Goal: Task Accomplishment & Management: Use online tool/utility

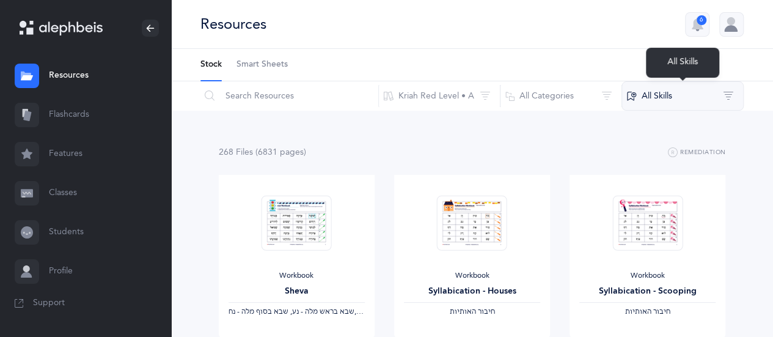
click at [729, 91] on button "All Skills" at bounding box center [683, 95] width 122 height 29
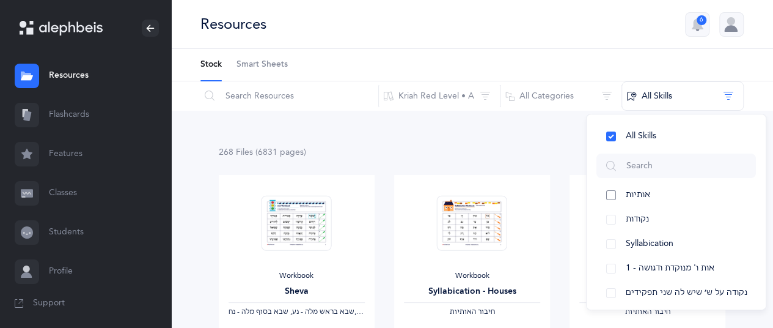
click at [611, 195] on button "אותיות" at bounding box center [677, 195] width 160 height 24
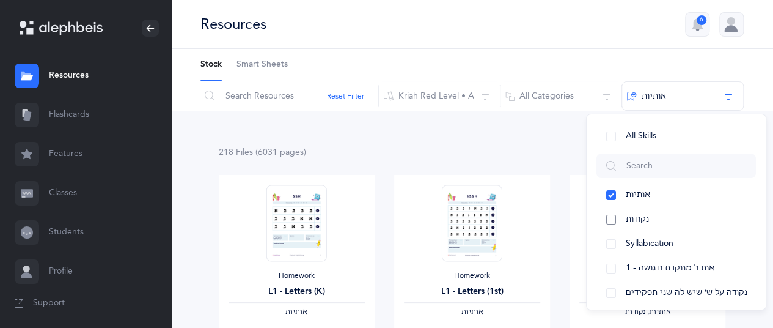
click at [611, 221] on button "נקודות" at bounding box center [677, 219] width 160 height 24
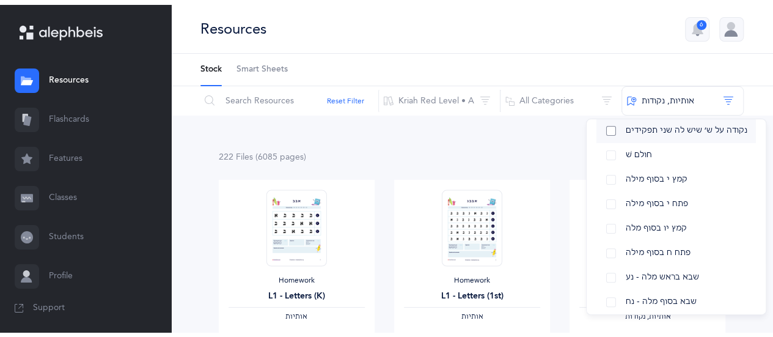
scroll to position [183, 0]
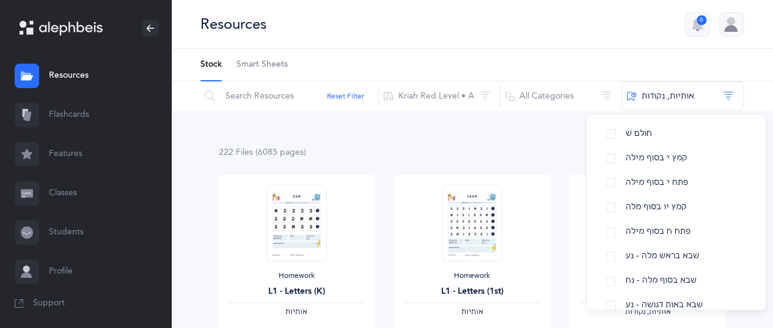
drag, startPoint x: 588, startPoint y: 31, endPoint x: 597, endPoint y: 34, distance: 9.5
click at [591, 33] on div "Resources 6" at bounding box center [472, 24] width 602 height 49
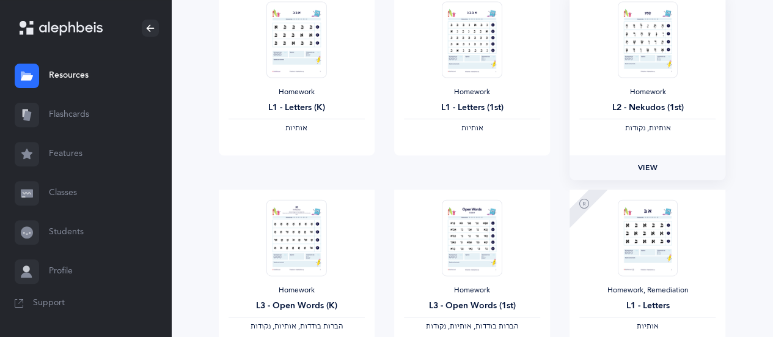
click at [645, 173] on link "View" at bounding box center [648, 167] width 156 height 24
click at [71, 111] on link "Flashcards" at bounding box center [85, 114] width 171 height 39
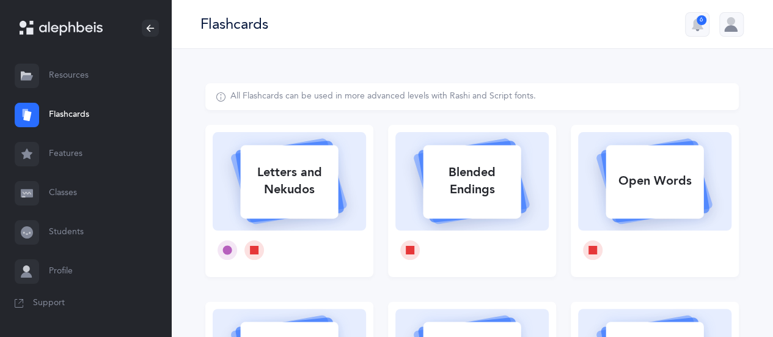
click at [491, 182] on div "Blended Endings" at bounding box center [472, 180] width 98 height 49
select select
select select "single"
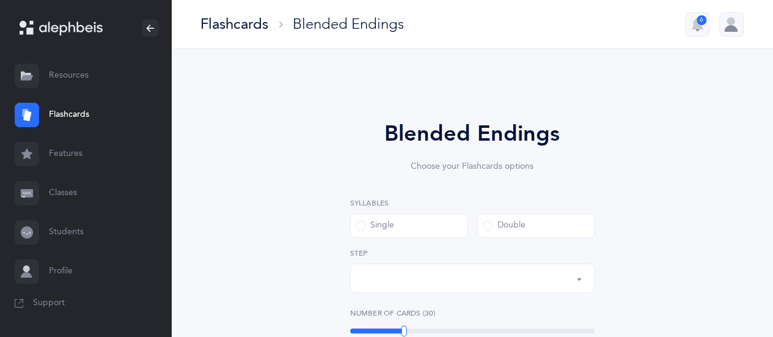
select select "28"
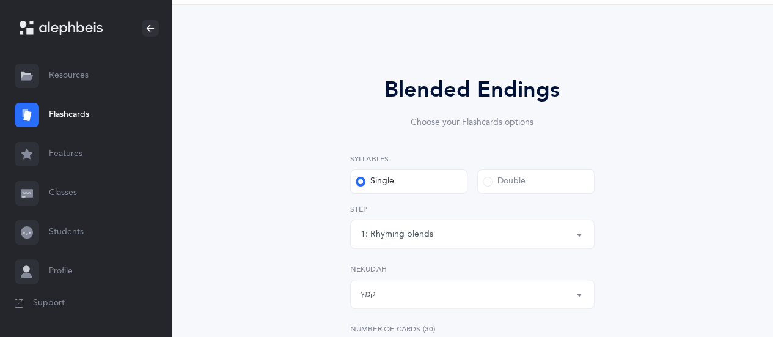
scroll to position [122, 0]
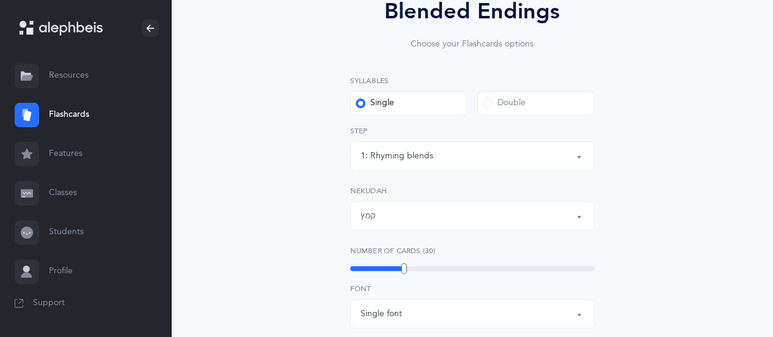
click at [487, 106] on span at bounding box center [488, 103] width 10 height 10
click at [0, 0] on input "Double" at bounding box center [0, 0] width 0 height 0
click at [578, 152] on button "6: Rhyming, same last syllable" at bounding box center [472, 155] width 245 height 29
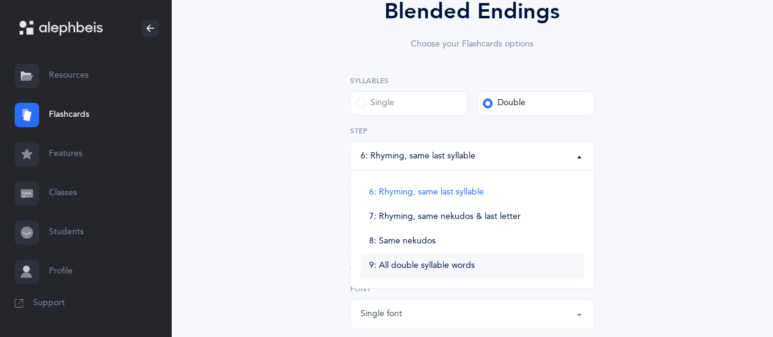
click at [479, 264] on link "9: All double syllable words" at bounding box center [473, 266] width 224 height 24
select select "9"
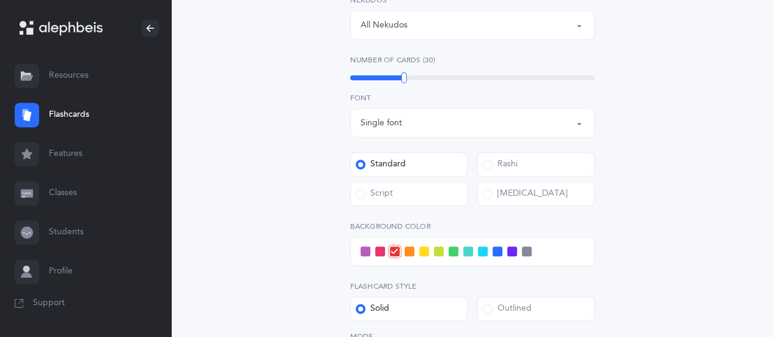
scroll to position [428, 0]
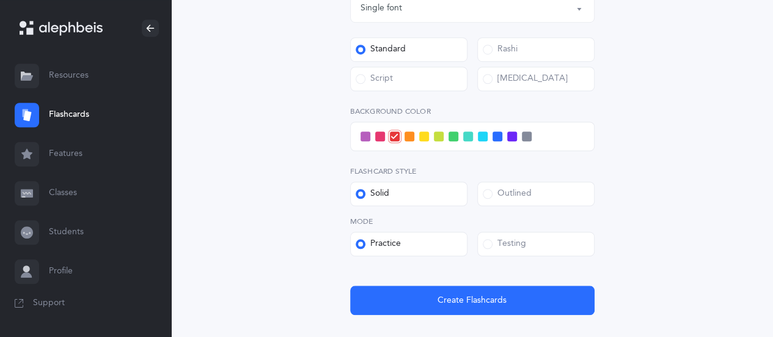
click at [363, 80] on span at bounding box center [361, 79] width 10 height 10
click at [0, 0] on input "Script" at bounding box center [0, 0] width 0 height 0
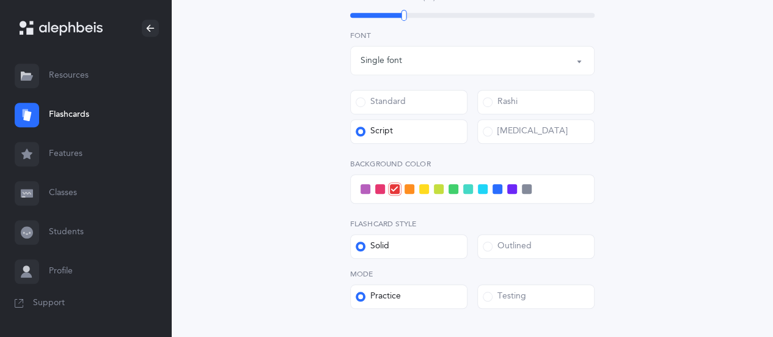
scroll to position [306, 0]
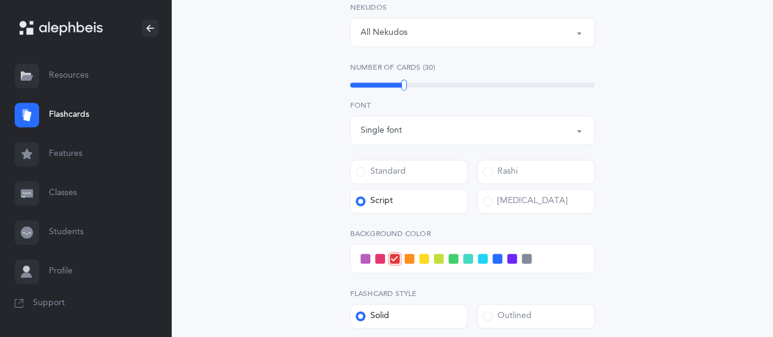
click at [480, 259] on span at bounding box center [483, 259] width 10 height 10
click at [0, 0] on input "checkbox" at bounding box center [0, 0] width 0 height 0
drag, startPoint x: 405, startPoint y: 82, endPoint x: 531, endPoint y: 70, distance: 126.5
click at [531, 70] on div "Number of Cards (76) 76" at bounding box center [472, 76] width 245 height 28
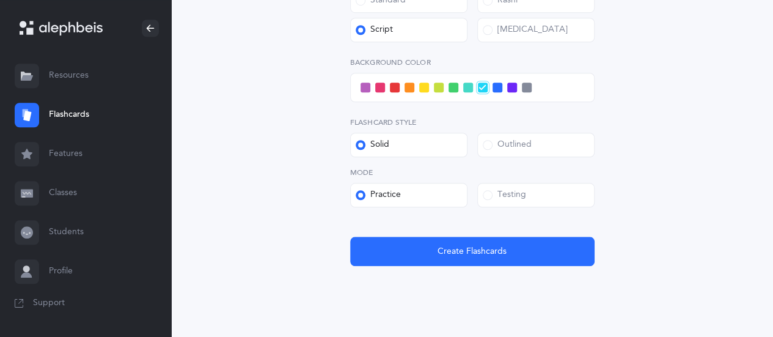
scroll to position [489, 0]
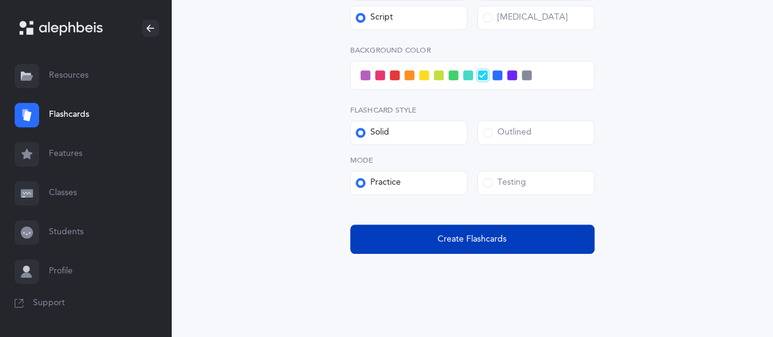
click at [473, 248] on button "Create Flashcards" at bounding box center [472, 238] width 245 height 29
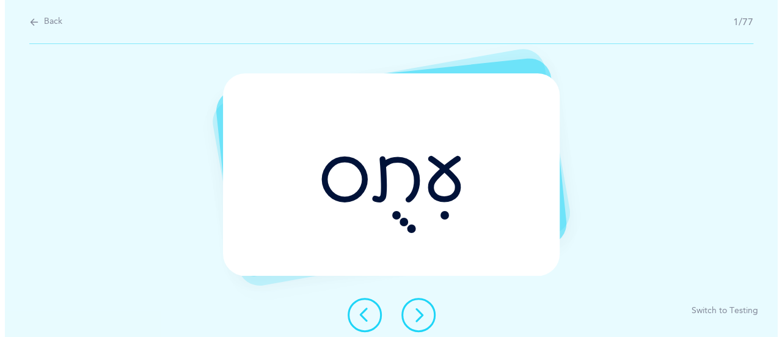
scroll to position [0, 0]
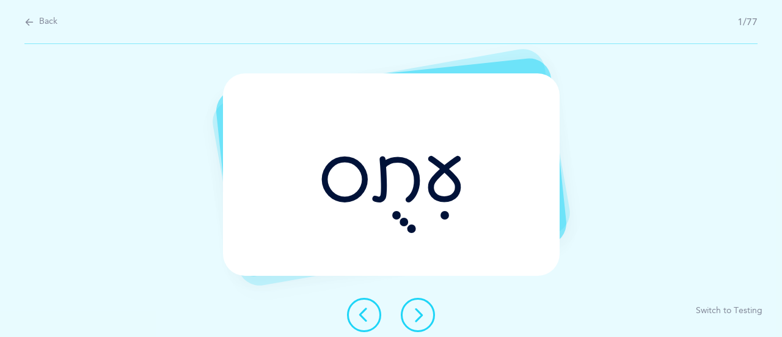
click at [423, 315] on icon at bounding box center [418, 314] width 15 height 15
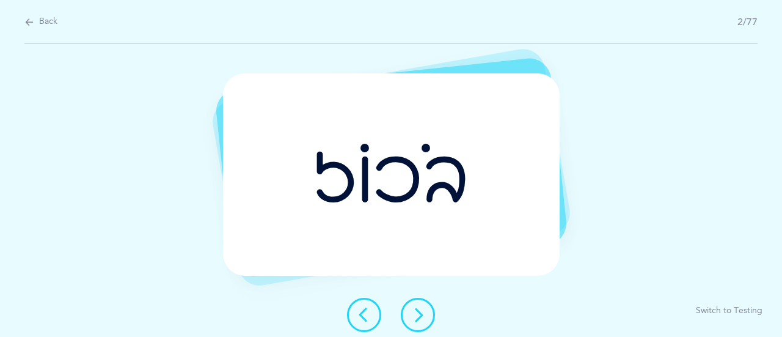
click at [423, 315] on icon at bounding box center [418, 314] width 15 height 15
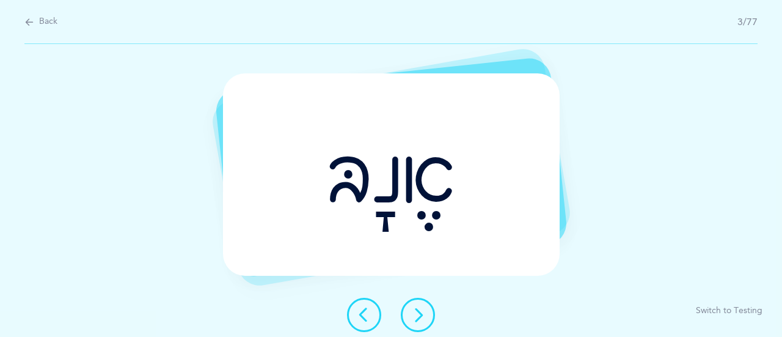
click at [423, 315] on icon at bounding box center [418, 314] width 15 height 15
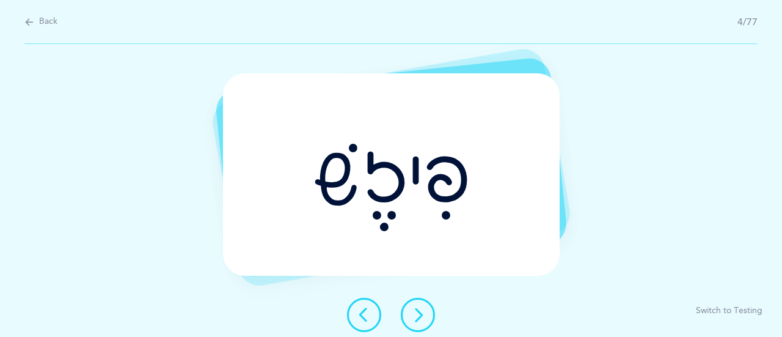
click at [423, 315] on icon at bounding box center [418, 314] width 15 height 15
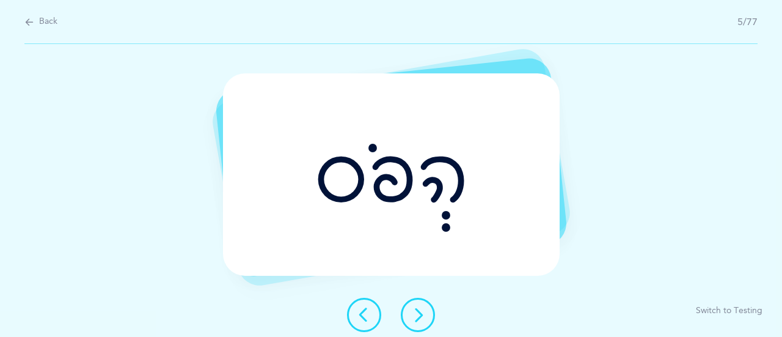
click at [423, 315] on icon at bounding box center [418, 314] width 15 height 15
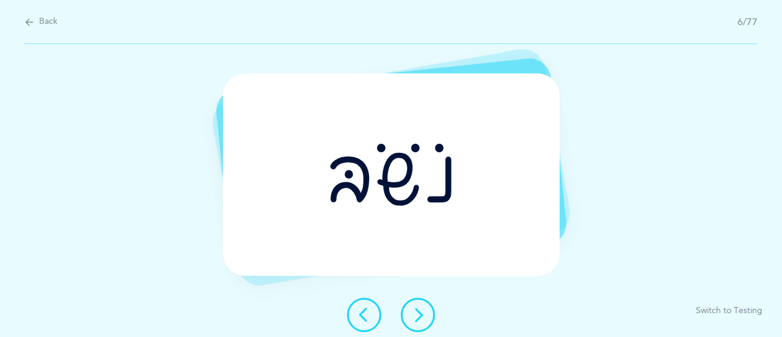
click at [423, 315] on icon at bounding box center [418, 314] width 15 height 15
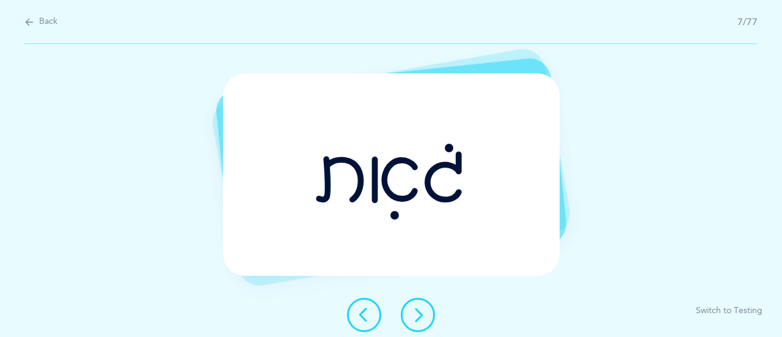
click at [420, 325] on button at bounding box center [418, 315] width 34 height 34
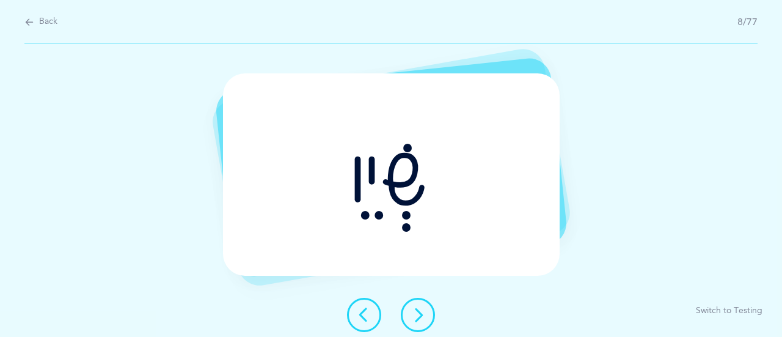
click at [422, 299] on button at bounding box center [418, 315] width 34 height 34
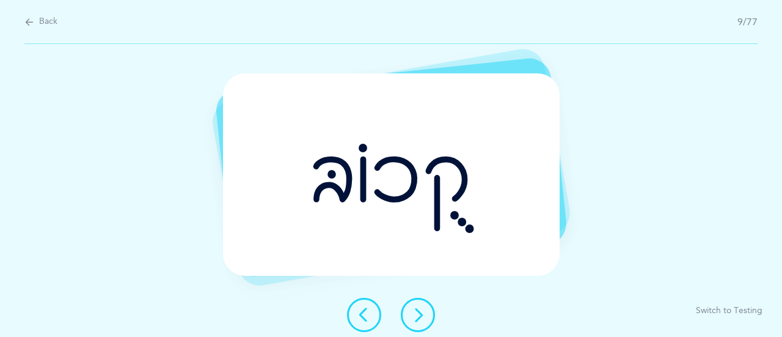
click at [419, 321] on icon at bounding box center [418, 314] width 15 height 15
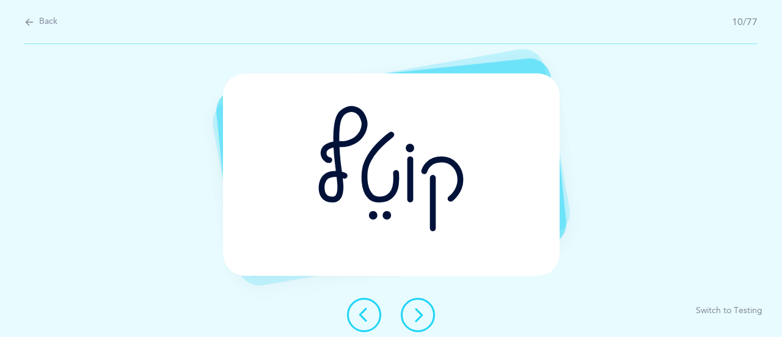
click at [421, 307] on icon at bounding box center [418, 314] width 15 height 15
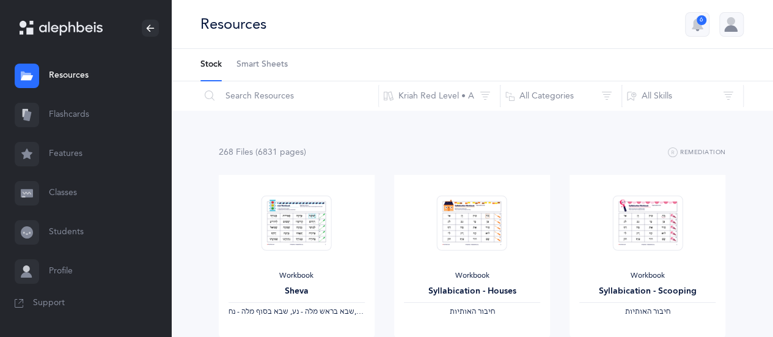
click at [252, 63] on span "Smart Sheets" at bounding box center [262, 65] width 51 height 12
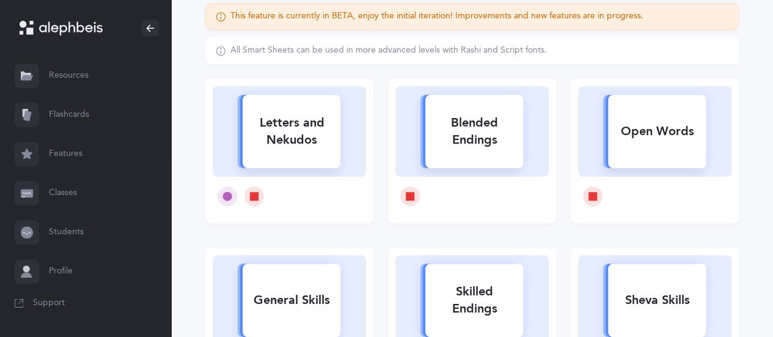
scroll to position [183, 0]
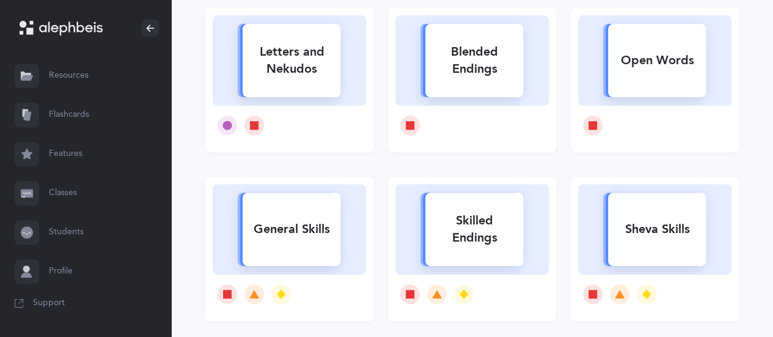
click at [667, 234] on div "Sheva Skills" at bounding box center [657, 229] width 98 height 32
select select
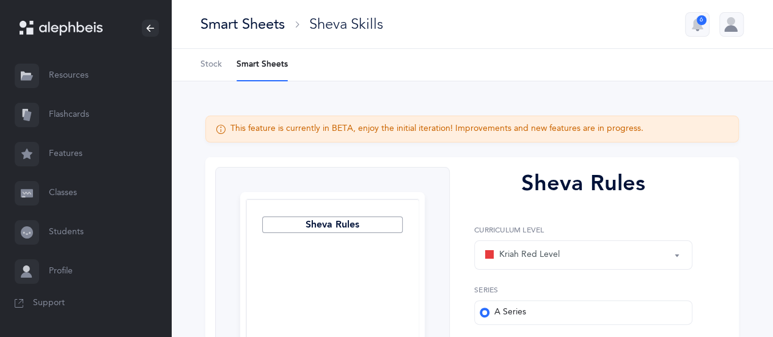
scroll to position [122, 0]
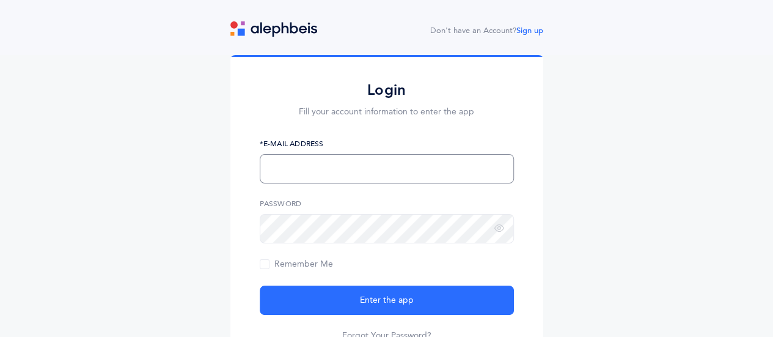
drag, startPoint x: 306, startPoint y: 171, endPoint x: 312, endPoint y: 163, distance: 9.2
click at [307, 170] on input "text" at bounding box center [387, 168] width 254 height 29
type input "[EMAIL_ADDRESS][DOMAIN_NAME]"
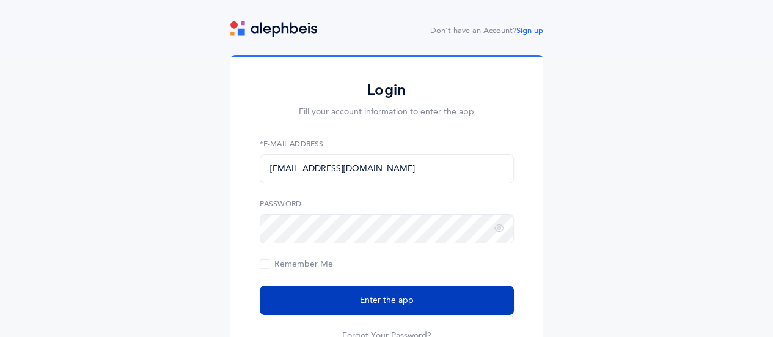
click at [418, 300] on button "Enter the app" at bounding box center [387, 299] width 254 height 29
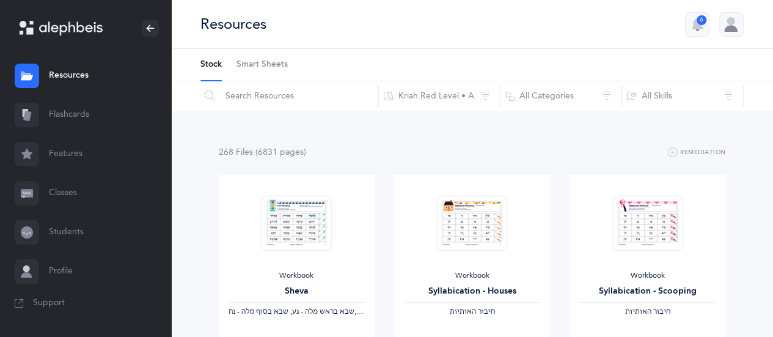
click at [258, 56] on link "Smart Sheets" at bounding box center [262, 65] width 51 height 32
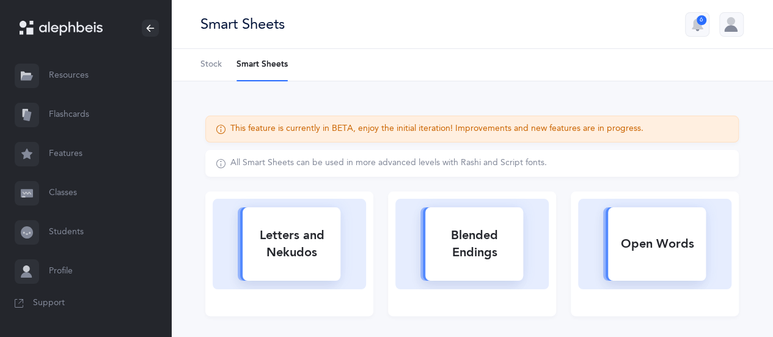
click at [251, 65] on li "Smart Sheets" at bounding box center [262, 65] width 51 height 32
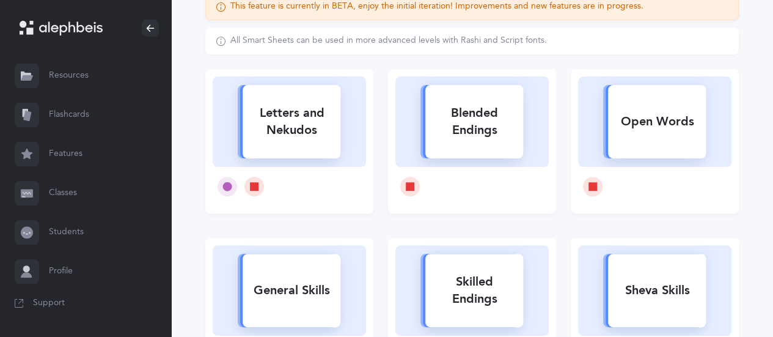
scroll to position [183, 0]
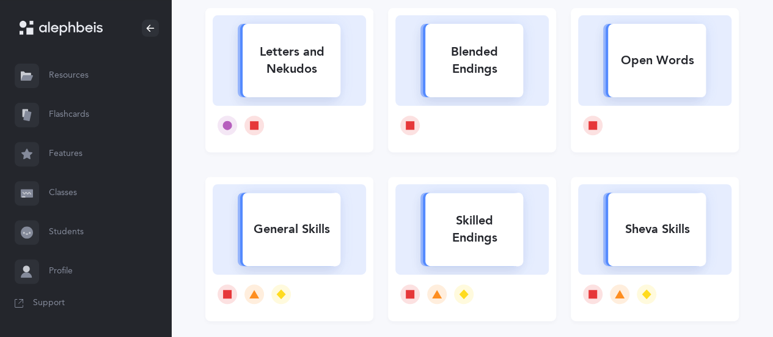
click at [650, 227] on div "Sheva Skills" at bounding box center [657, 229] width 98 height 32
select select
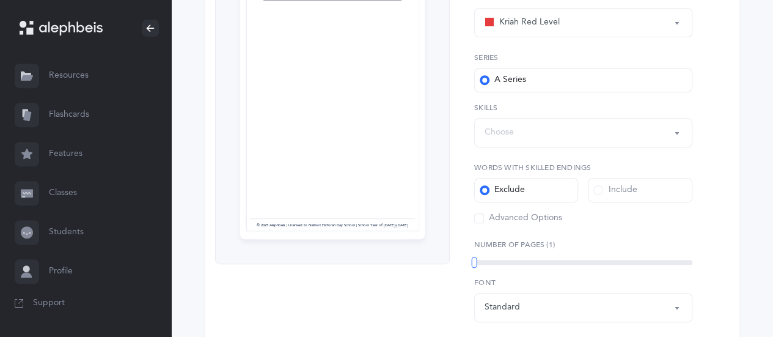
scroll to position [245, 0]
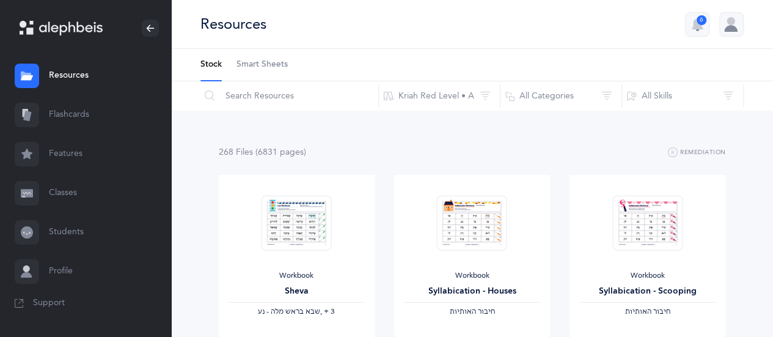
click at [264, 62] on span "Smart Sheets" at bounding box center [262, 65] width 51 height 12
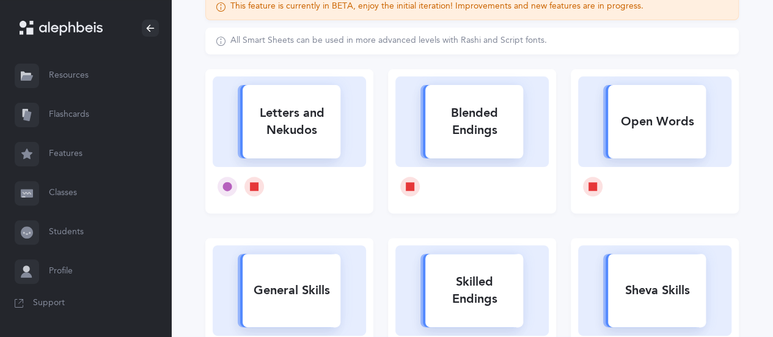
scroll to position [183, 0]
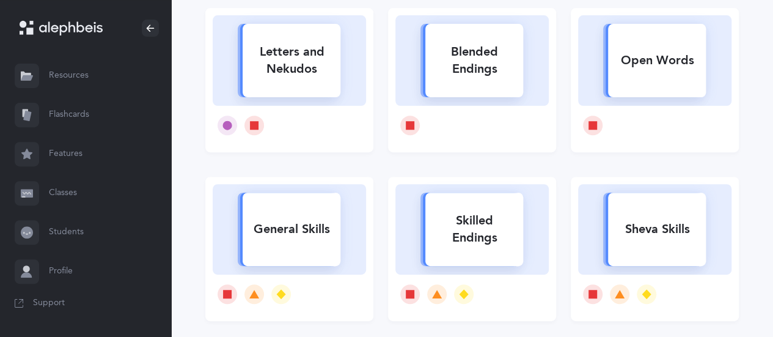
click at [669, 232] on div "Sheva Skills" at bounding box center [657, 229] width 98 height 32
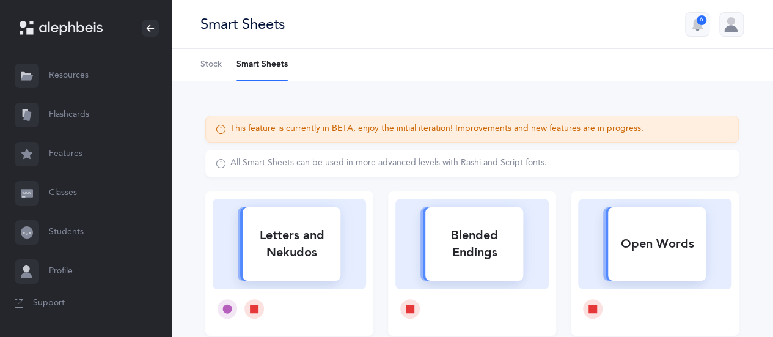
select select
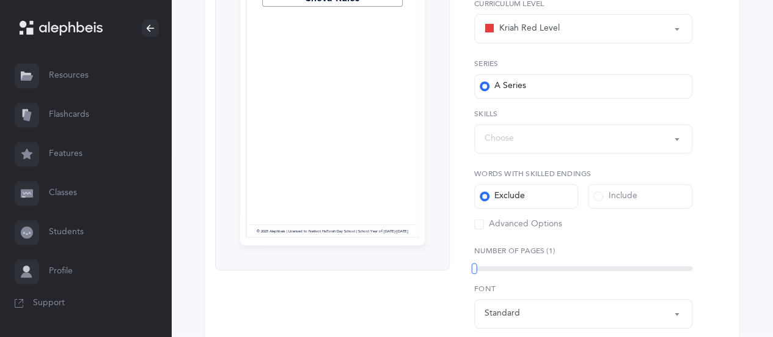
scroll to position [245, 0]
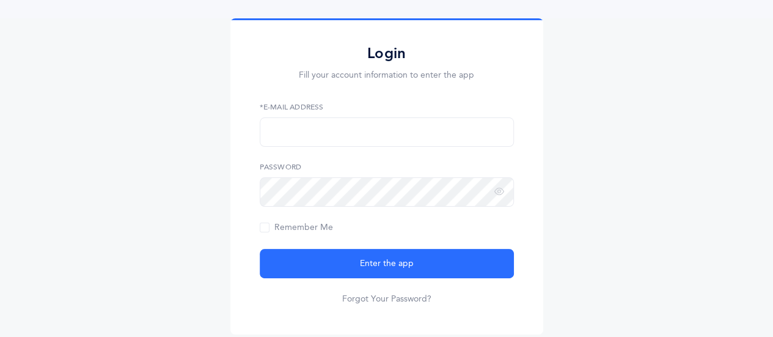
scroll to position [105, 0]
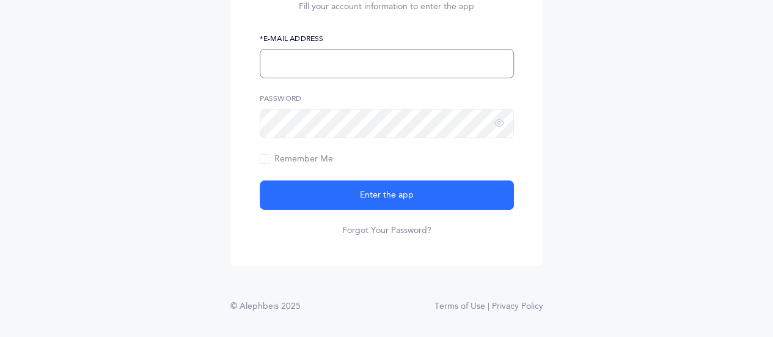
click at [333, 68] on input "text" at bounding box center [387, 63] width 254 height 29
type input "[EMAIL_ADDRESS][DOMAIN_NAME]"
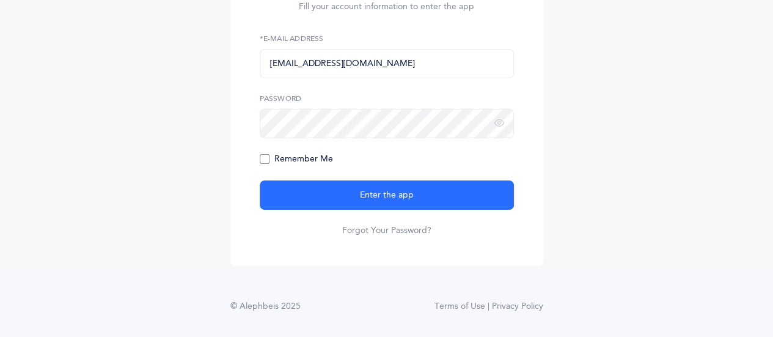
click at [265, 158] on span "Remember Me" at bounding box center [296, 159] width 73 height 10
click at [0, 0] on input "Remember Me" at bounding box center [0, 0] width 0 height 0
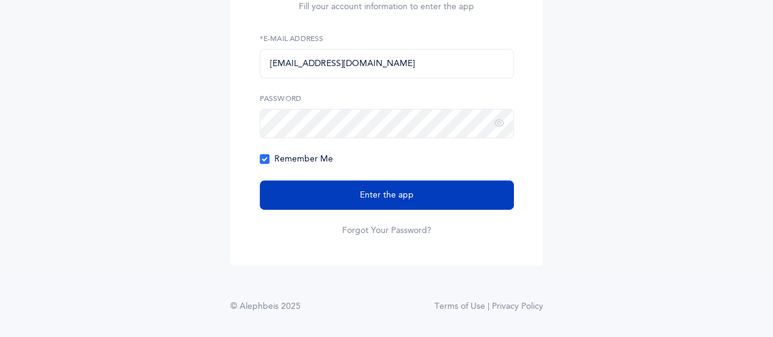
click at [380, 186] on button "Enter the app" at bounding box center [387, 194] width 254 height 29
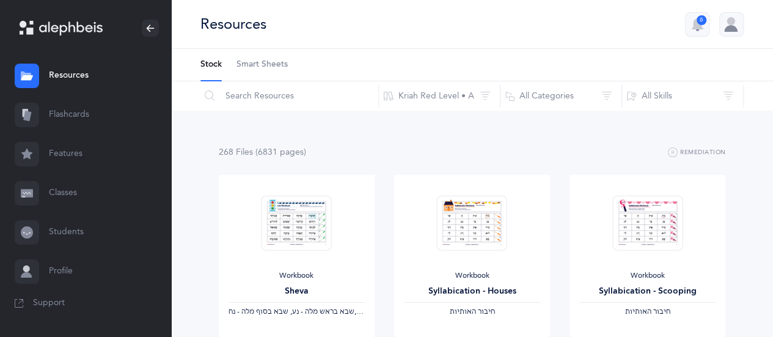
click at [73, 116] on link "Flashcards" at bounding box center [85, 114] width 171 height 39
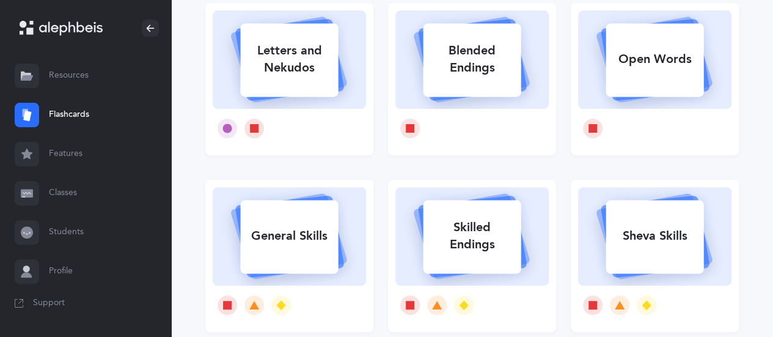
scroll to position [122, 0]
click at [479, 56] on div "Blended Endings" at bounding box center [472, 58] width 98 height 49
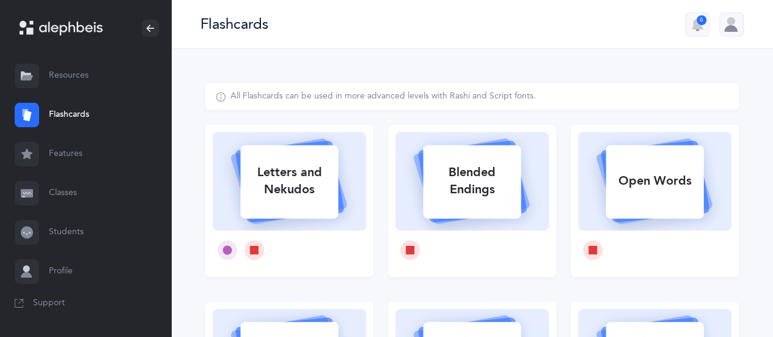
select select
select select "single"
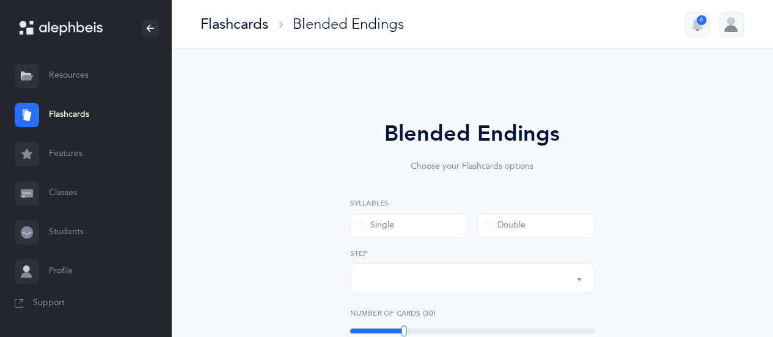
select select "28"
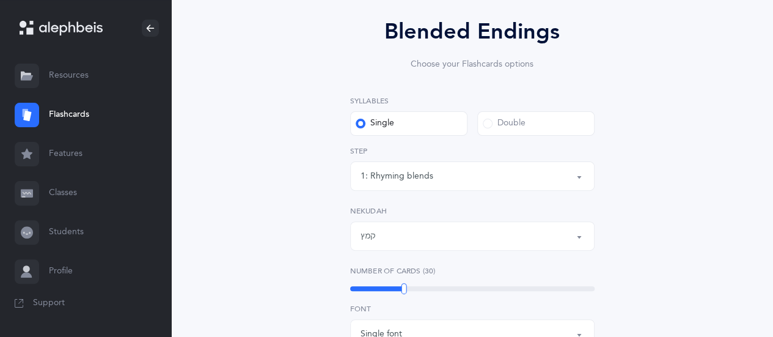
scroll to position [183, 0]
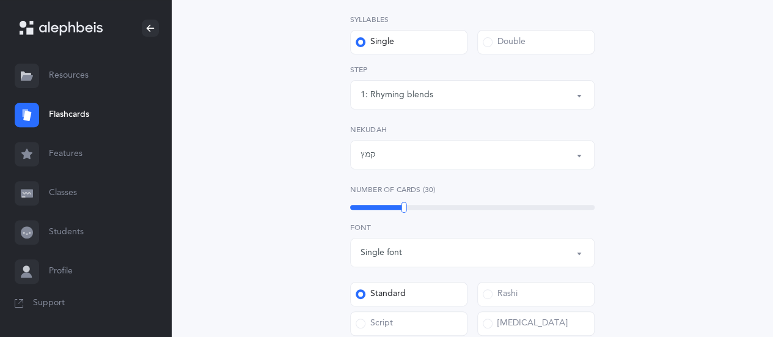
click at [484, 40] on span at bounding box center [488, 42] width 10 height 10
click at [0, 0] on input "Double" at bounding box center [0, 0] width 0 height 0
click at [578, 89] on div "6: Rhyming, same last syllable" at bounding box center [473, 94] width 224 height 21
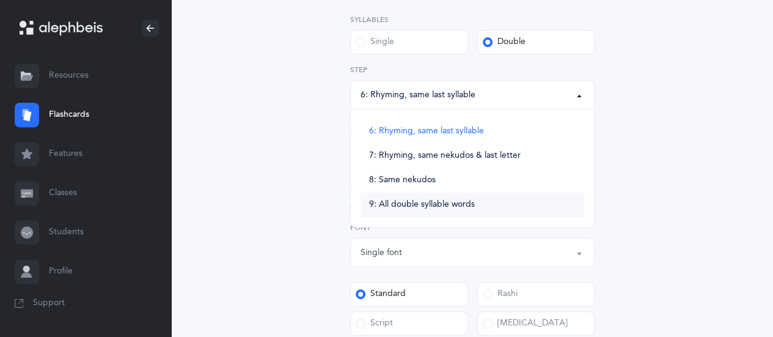
click at [443, 208] on span "9: All double syllable words" at bounding box center [422, 204] width 106 height 11
select select "9"
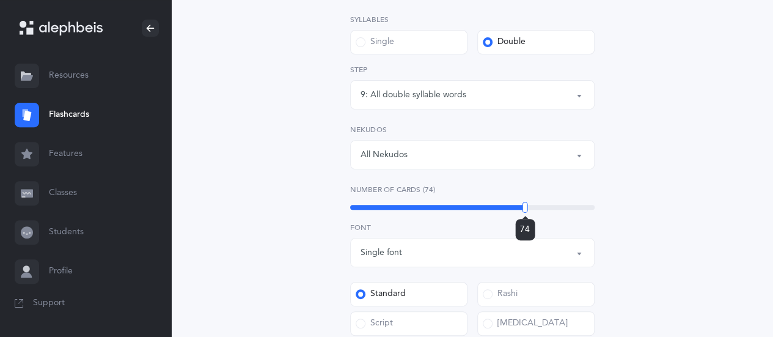
drag, startPoint x: 406, startPoint y: 208, endPoint x: 525, endPoint y: 197, distance: 119.7
click at [525, 197] on div "Number of Cards (74) 74" at bounding box center [472, 198] width 245 height 28
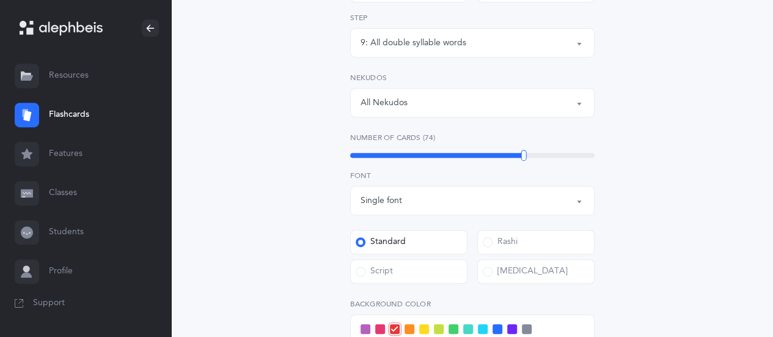
scroll to position [306, 0]
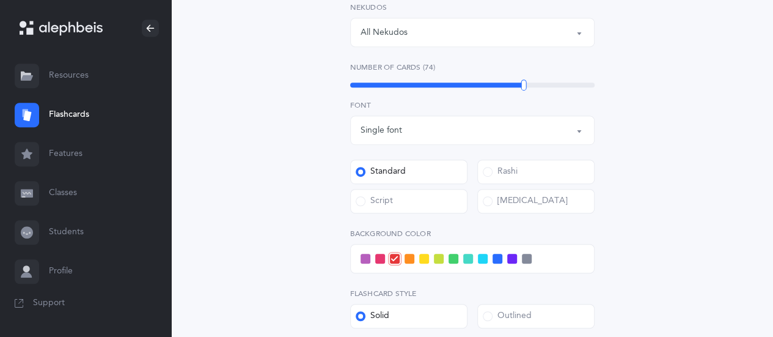
click at [488, 202] on span at bounding box center [488, 201] width 10 height 10
click at [0, 0] on input "Dyslexia" at bounding box center [0, 0] width 0 height 0
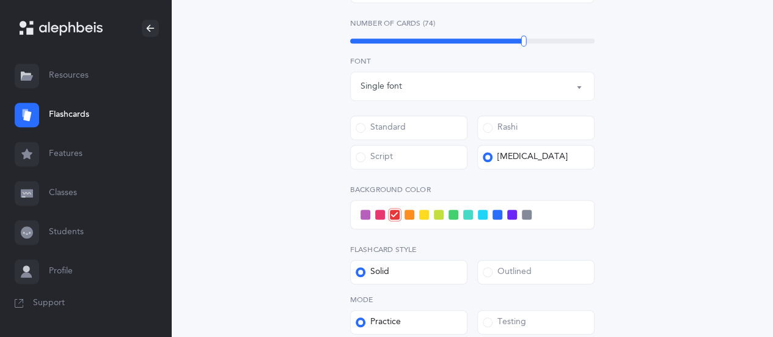
scroll to position [367, 0]
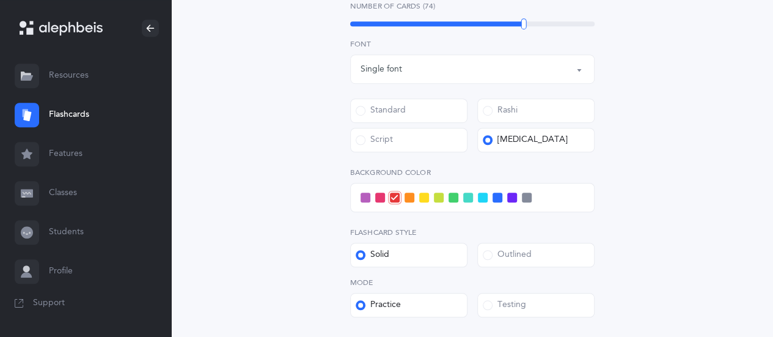
click at [451, 194] on span at bounding box center [454, 198] width 10 height 10
click at [0, 0] on input "checkbox" at bounding box center [0, 0] width 0 height 0
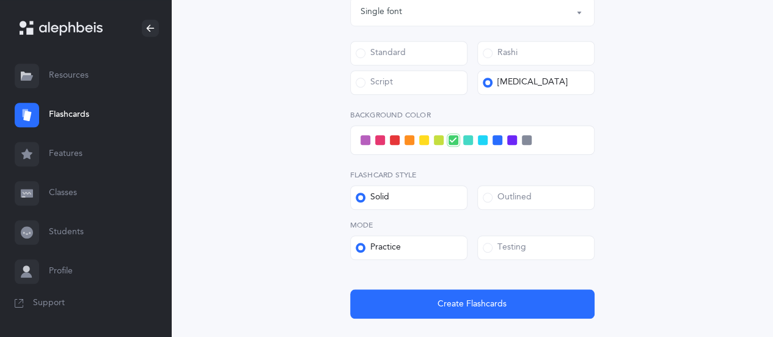
scroll to position [489, 0]
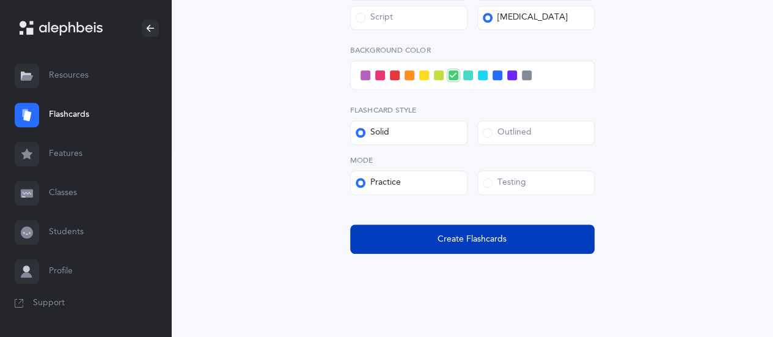
click at [469, 241] on span "Create Flashcards" at bounding box center [472, 239] width 69 height 13
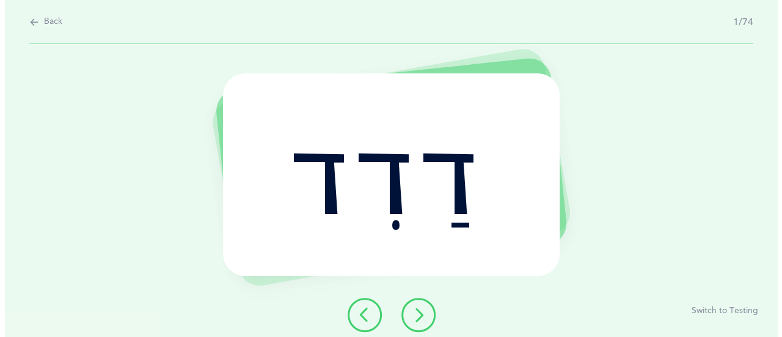
scroll to position [0, 0]
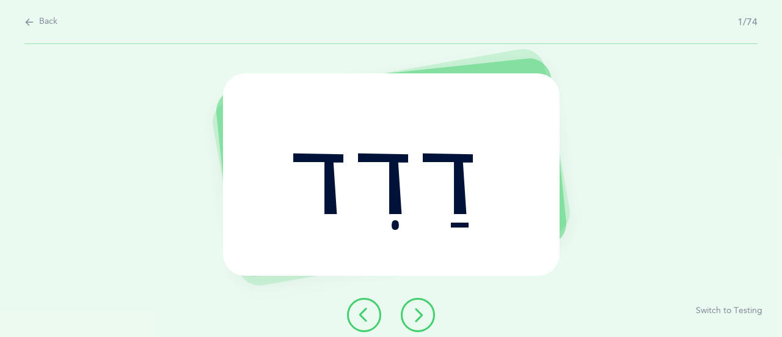
click at [411, 312] on icon at bounding box center [418, 314] width 15 height 15
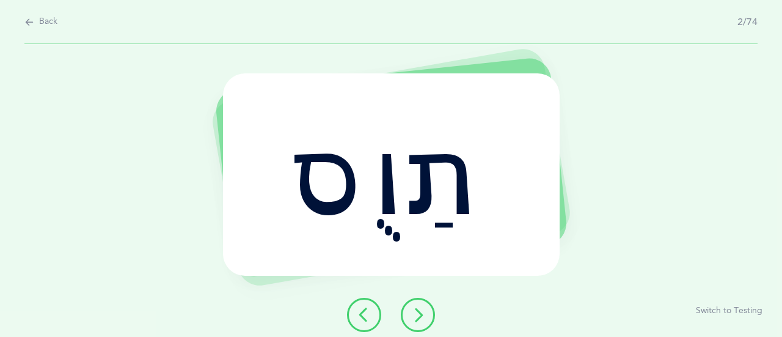
click at [421, 320] on icon at bounding box center [418, 314] width 15 height 15
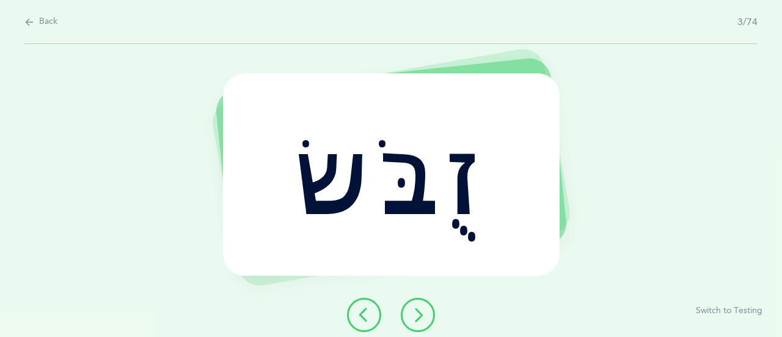
click at [424, 315] on icon at bounding box center [418, 314] width 15 height 15
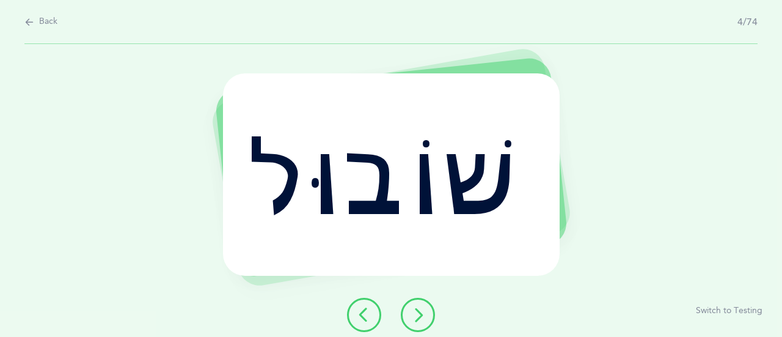
click at [413, 318] on icon at bounding box center [418, 314] width 15 height 15
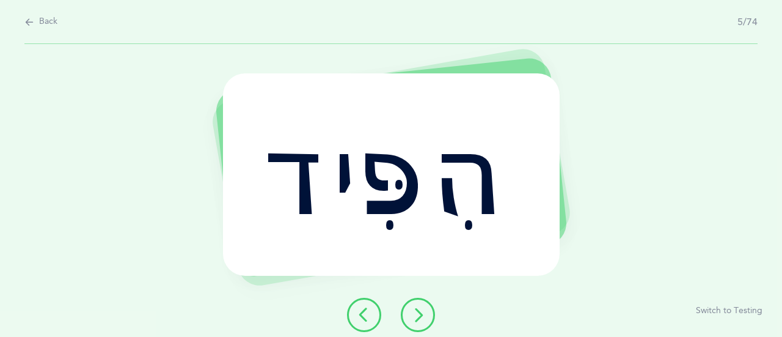
click at [418, 315] on icon at bounding box center [418, 314] width 15 height 15
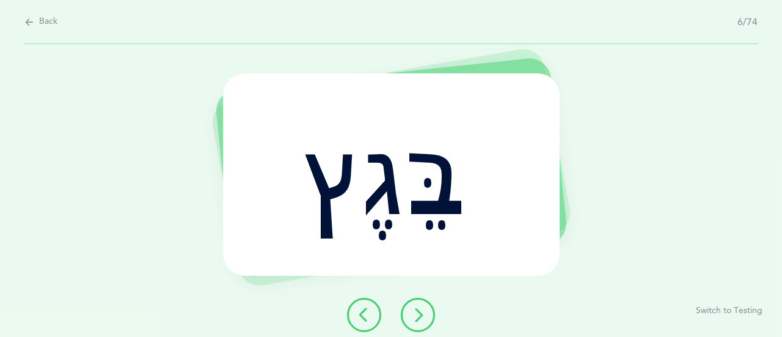
click at [418, 315] on icon at bounding box center [418, 314] width 15 height 15
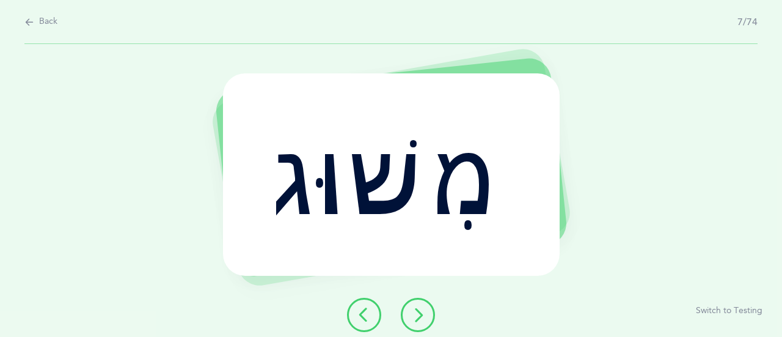
drag, startPoint x: 413, startPoint y: 199, endPoint x: 545, endPoint y: 234, distance: 136.6
click at [542, 229] on div "מִשׁוּג" at bounding box center [391, 174] width 337 height 202
click at [414, 318] on icon at bounding box center [418, 314] width 15 height 15
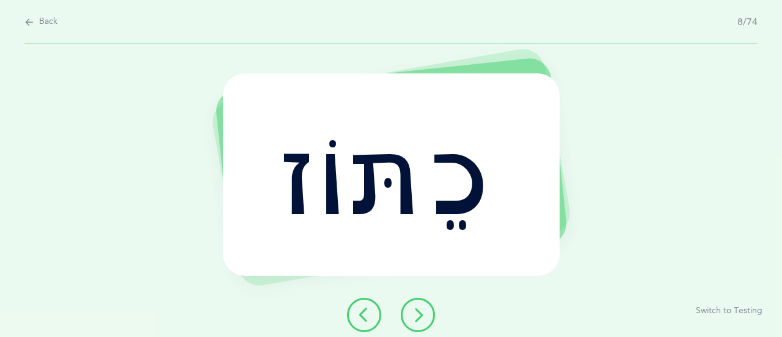
click at [417, 320] on icon at bounding box center [418, 314] width 15 height 15
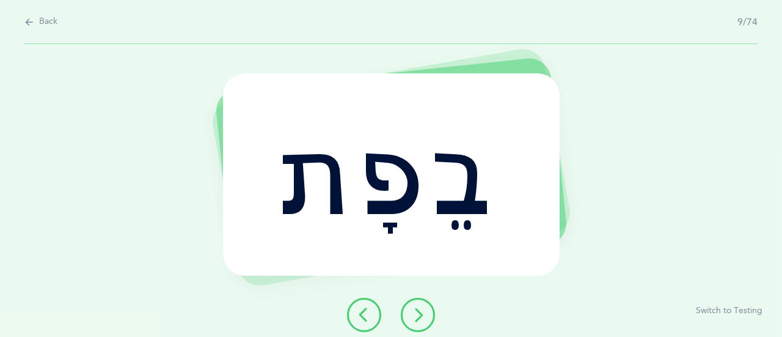
click at [417, 320] on icon at bounding box center [418, 314] width 15 height 15
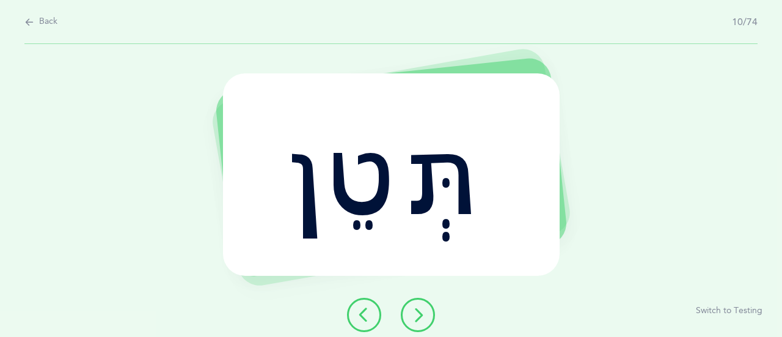
click at [443, 268] on div "תְּטֵן" at bounding box center [391, 174] width 337 height 202
click at [419, 301] on button at bounding box center [418, 315] width 34 height 34
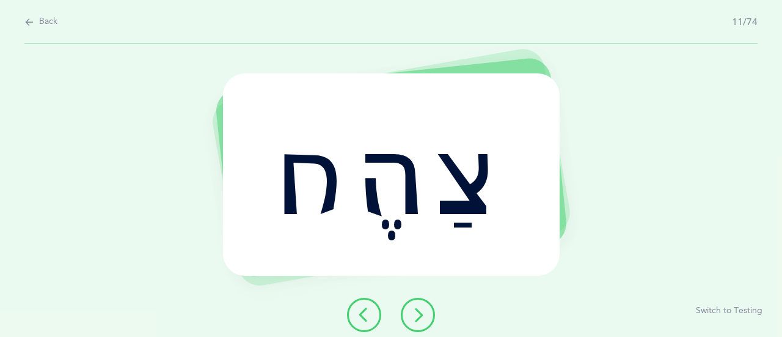
click at [419, 301] on button at bounding box center [418, 315] width 34 height 34
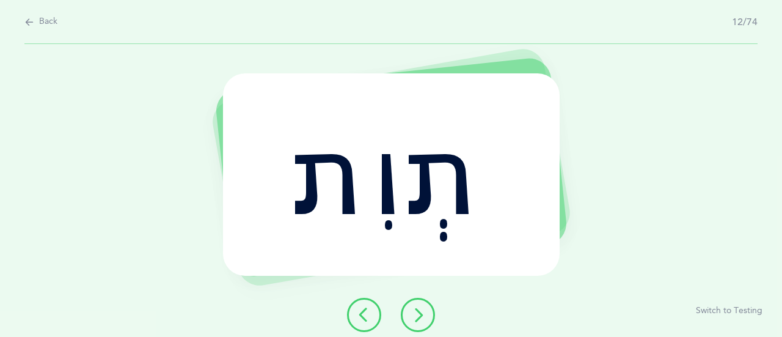
click at [419, 301] on button at bounding box center [418, 315] width 34 height 34
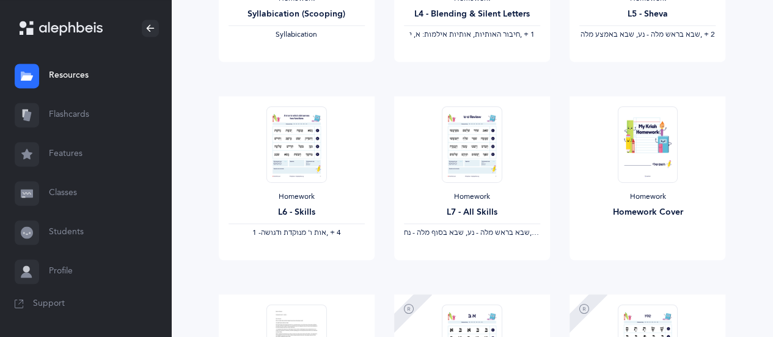
scroll to position [917, 0]
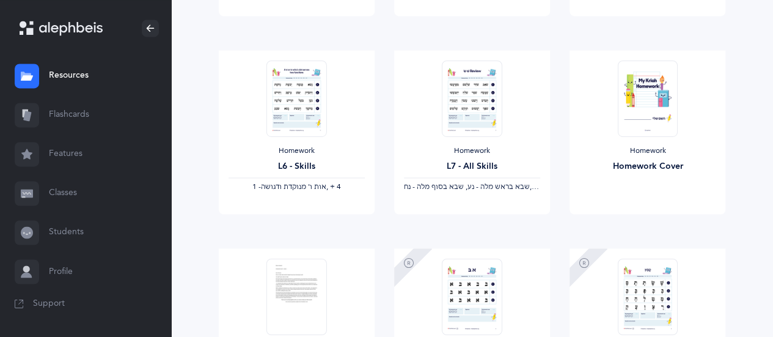
click at [61, 112] on link "Flashcards" at bounding box center [85, 114] width 171 height 39
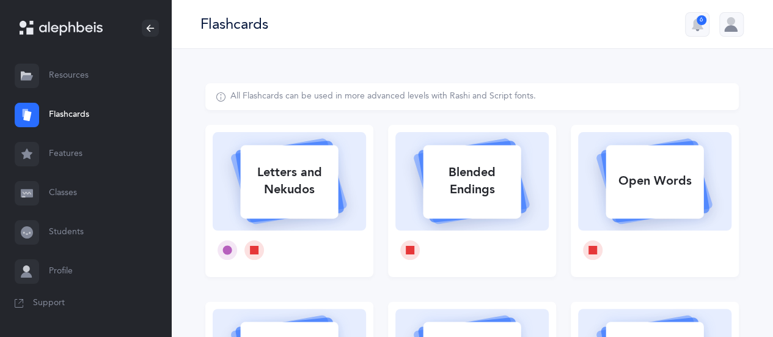
click at [465, 175] on div "Blended Endings" at bounding box center [472, 180] width 98 height 49
select select
select select "single"
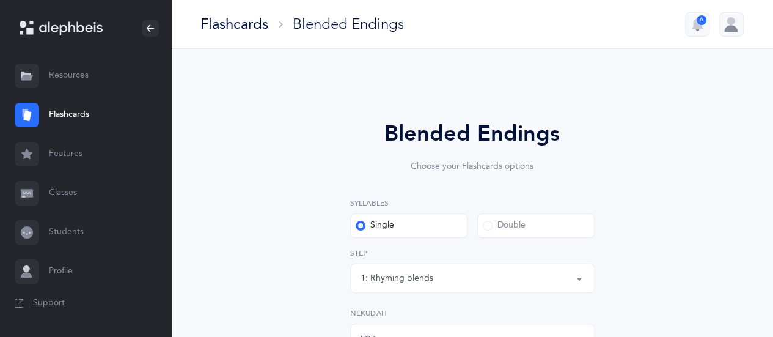
click at [488, 224] on span at bounding box center [488, 226] width 10 height 10
click at [0, 0] on input "Double" at bounding box center [0, 0] width 0 height 0
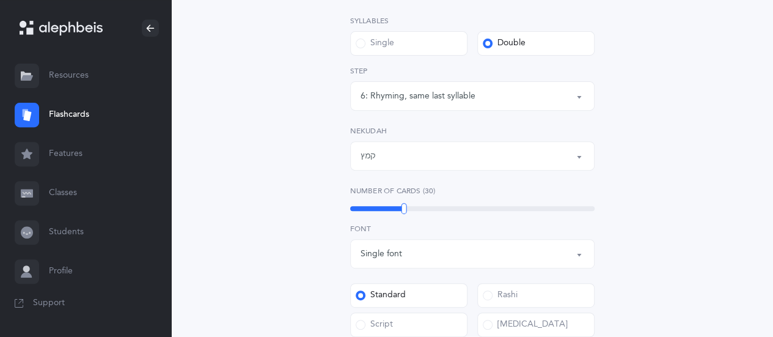
scroll to position [122, 0]
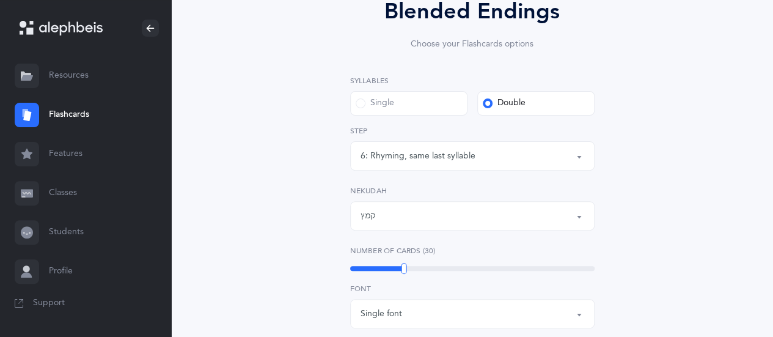
click at [582, 215] on button "קמץ" at bounding box center [472, 215] width 245 height 29
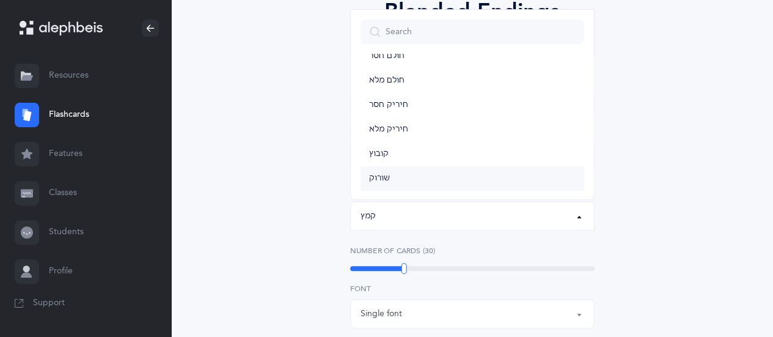
click at [396, 176] on link "שורוק" at bounding box center [473, 178] width 224 height 24
select select "38"
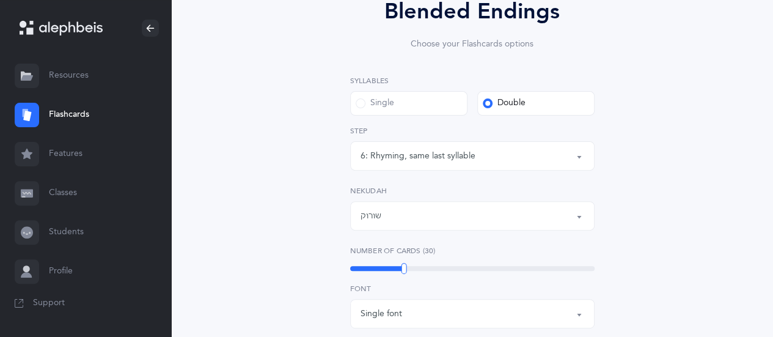
click at [578, 157] on button "6: Rhyming, same last syllable" at bounding box center [472, 155] width 245 height 29
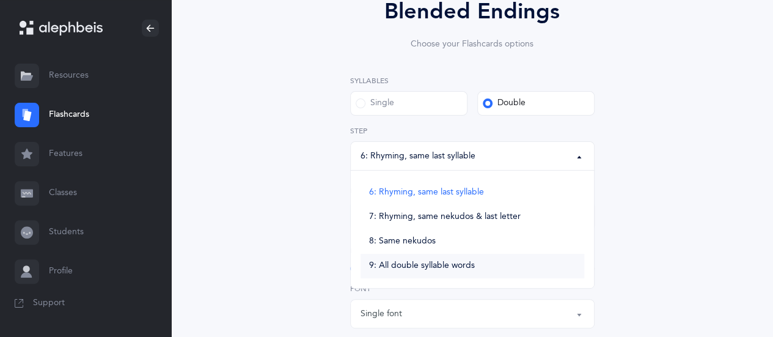
click at [436, 268] on span "9: All double syllable words" at bounding box center [422, 265] width 106 height 11
select select "9"
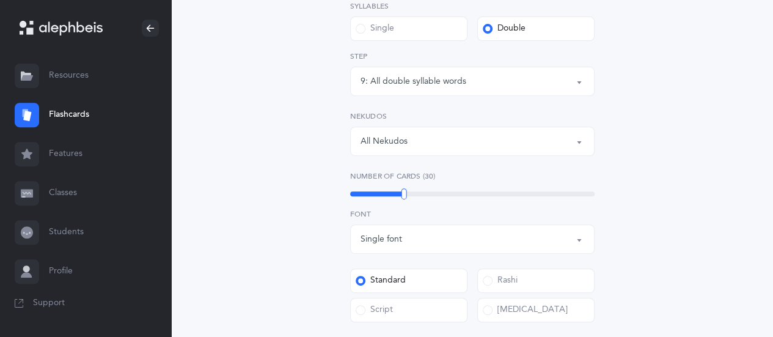
scroll to position [306, 0]
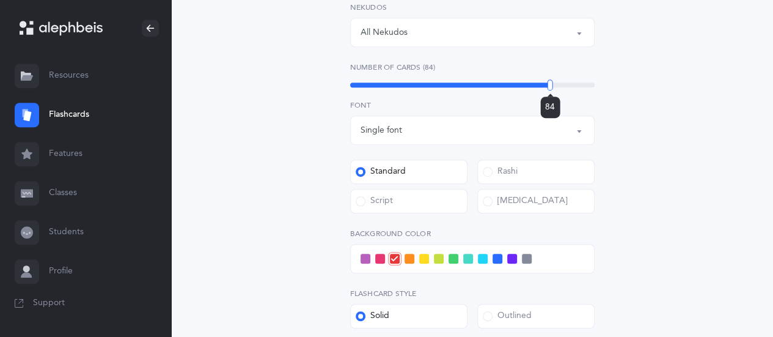
drag, startPoint x: 401, startPoint y: 81, endPoint x: 550, endPoint y: 88, distance: 149.3
click at [550, 88] on div at bounding box center [551, 84] width 6 height 11
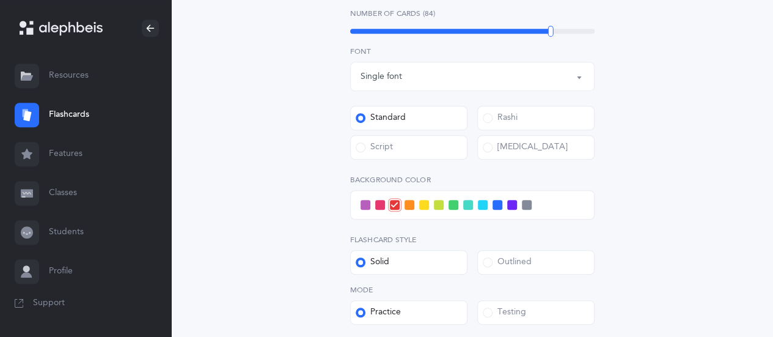
scroll to position [428, 0]
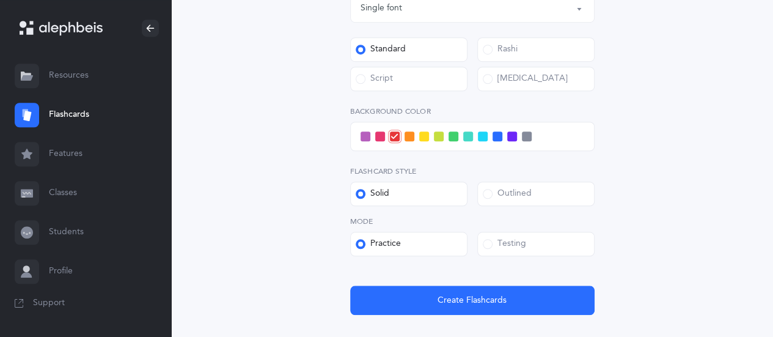
click at [424, 138] on span at bounding box center [424, 136] width 10 height 10
click at [0, 0] on input "checkbox" at bounding box center [0, 0] width 0 height 0
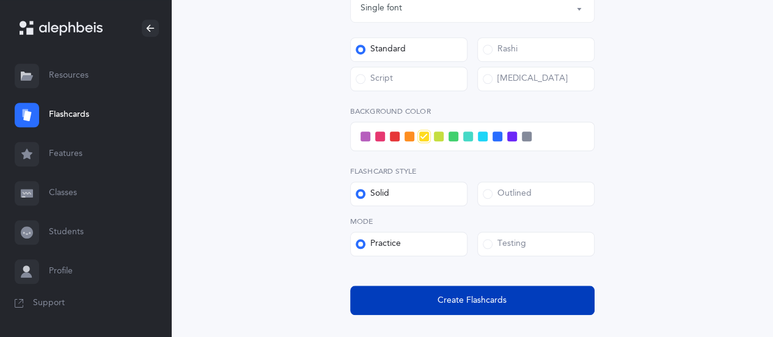
click at [462, 293] on button "Create Flashcards" at bounding box center [472, 299] width 245 height 29
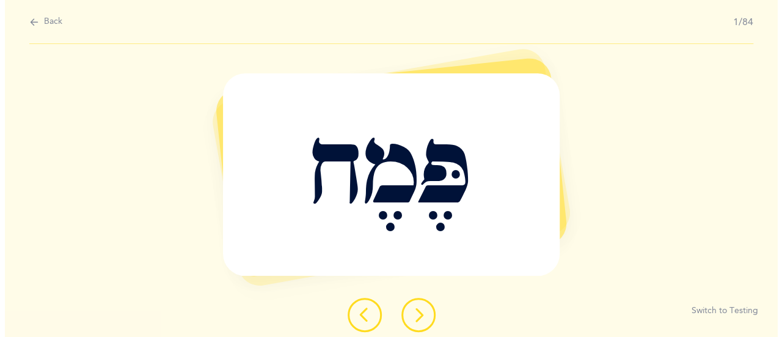
scroll to position [0, 0]
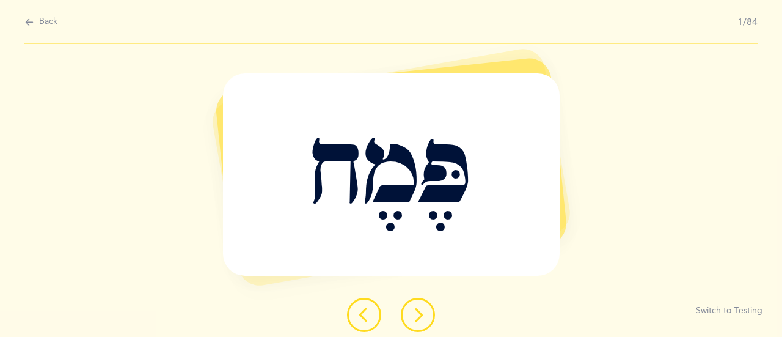
click at [418, 321] on icon at bounding box center [418, 314] width 15 height 15
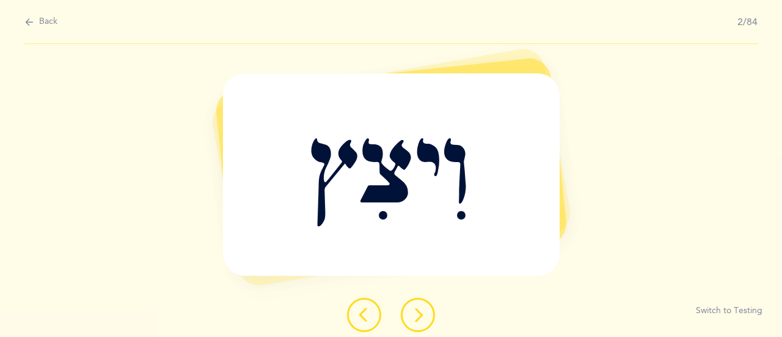
click at [418, 321] on icon at bounding box center [418, 314] width 15 height 15
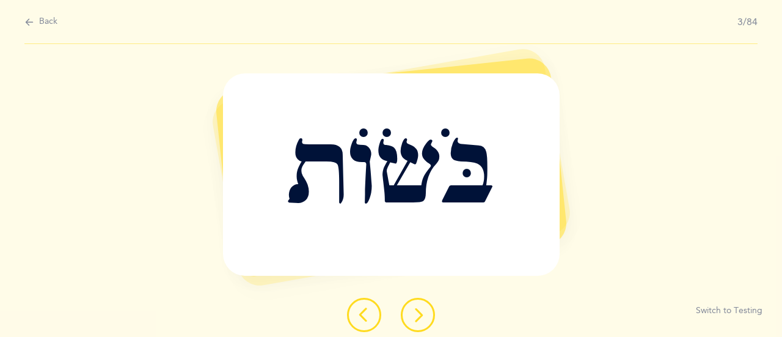
click at [418, 321] on icon at bounding box center [418, 314] width 15 height 15
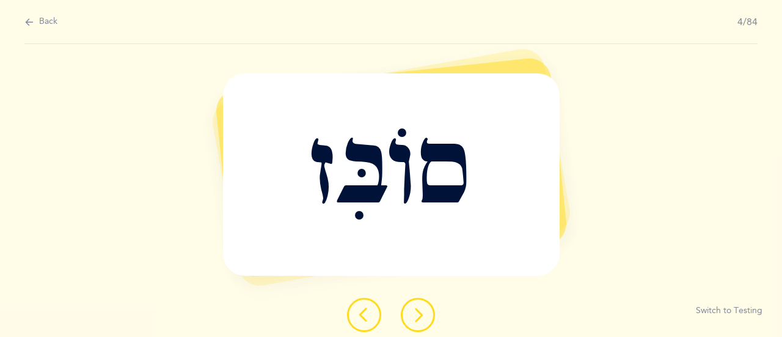
click at [418, 321] on icon at bounding box center [418, 314] width 15 height 15
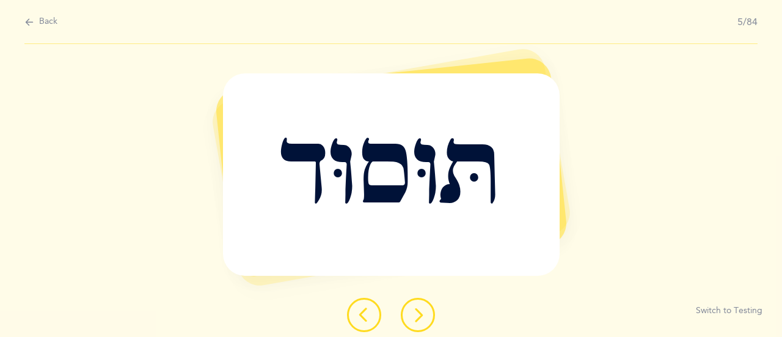
click at [416, 318] on icon at bounding box center [418, 314] width 15 height 15
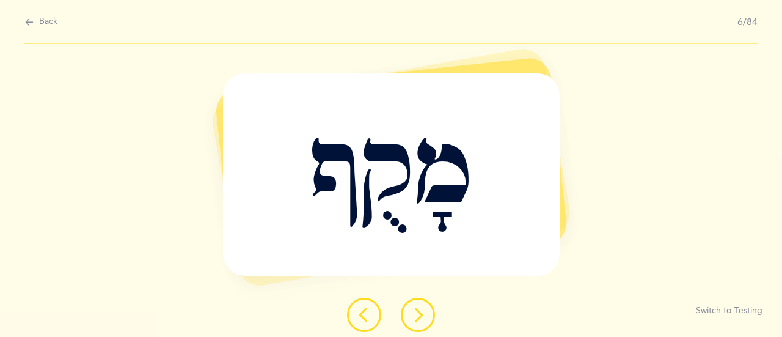
click at [416, 322] on button at bounding box center [418, 315] width 34 height 34
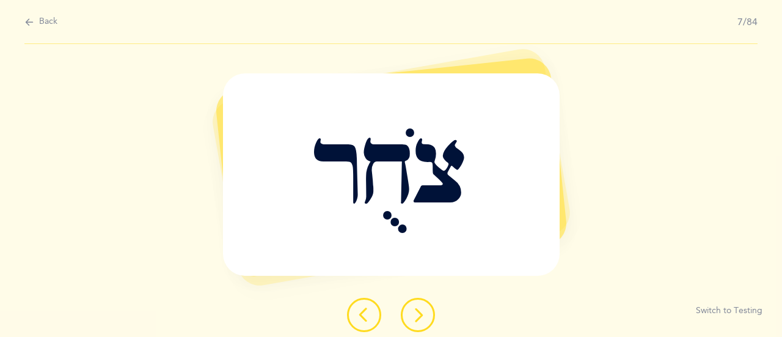
click at [418, 320] on icon at bounding box center [418, 314] width 15 height 15
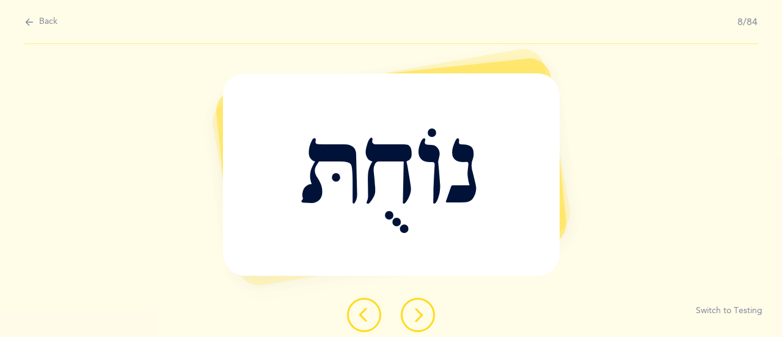
click at [419, 312] on icon at bounding box center [418, 314] width 15 height 15
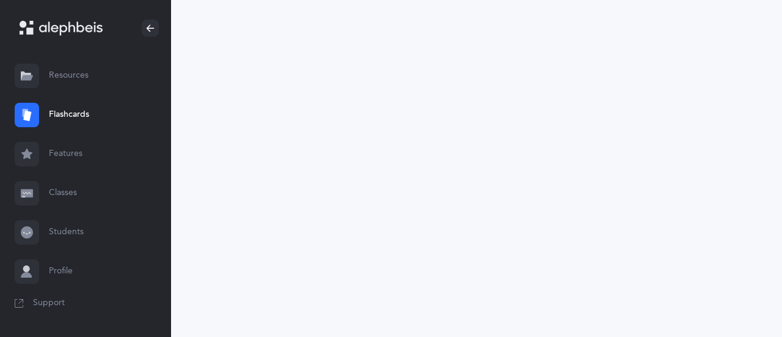
click at [64, 75] on link "Resources" at bounding box center [85, 75] width 171 height 39
click at [72, 69] on link "Resources" at bounding box center [85, 75] width 171 height 39
click at [77, 76] on link "Resources" at bounding box center [85, 75] width 171 height 39
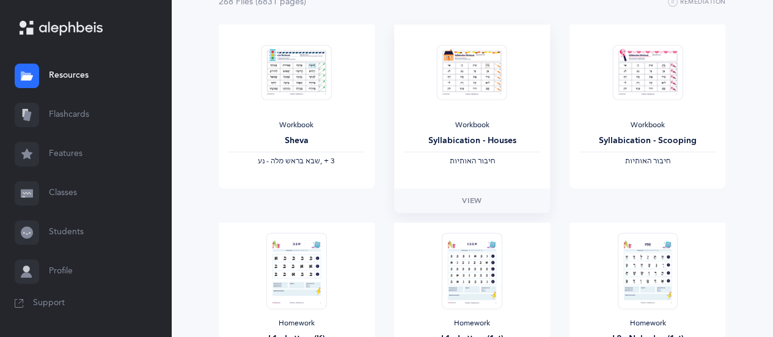
scroll to position [61, 0]
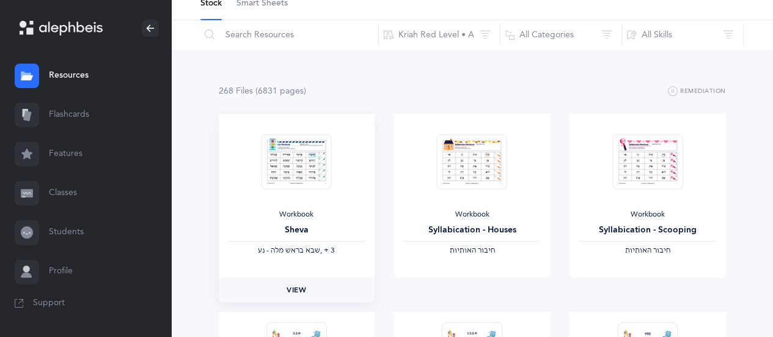
click at [295, 289] on span "View" at bounding box center [297, 289] width 20 height 11
